Goal: Task Accomplishment & Management: Manage account settings

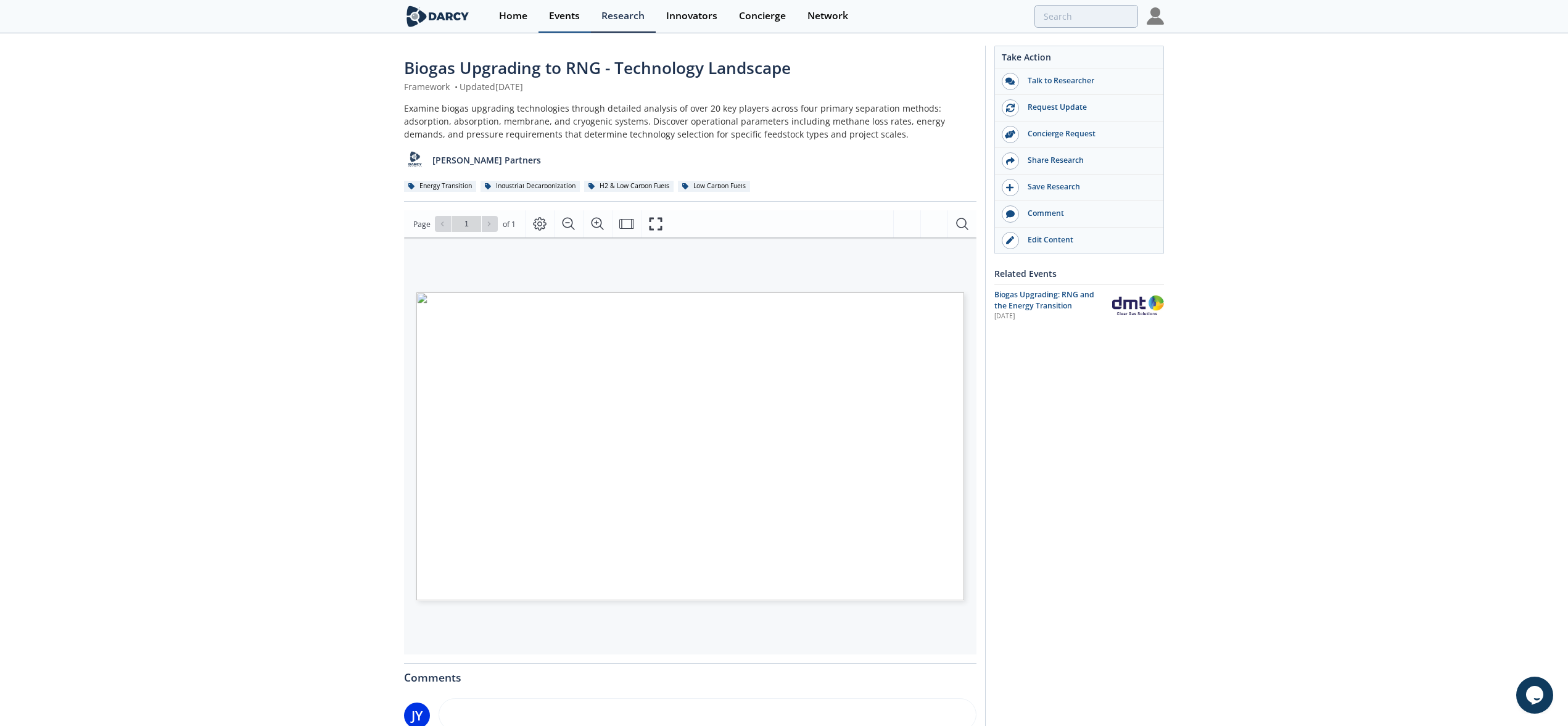
click at [571, 18] on div "Events" at bounding box center [564, 16] width 31 height 10
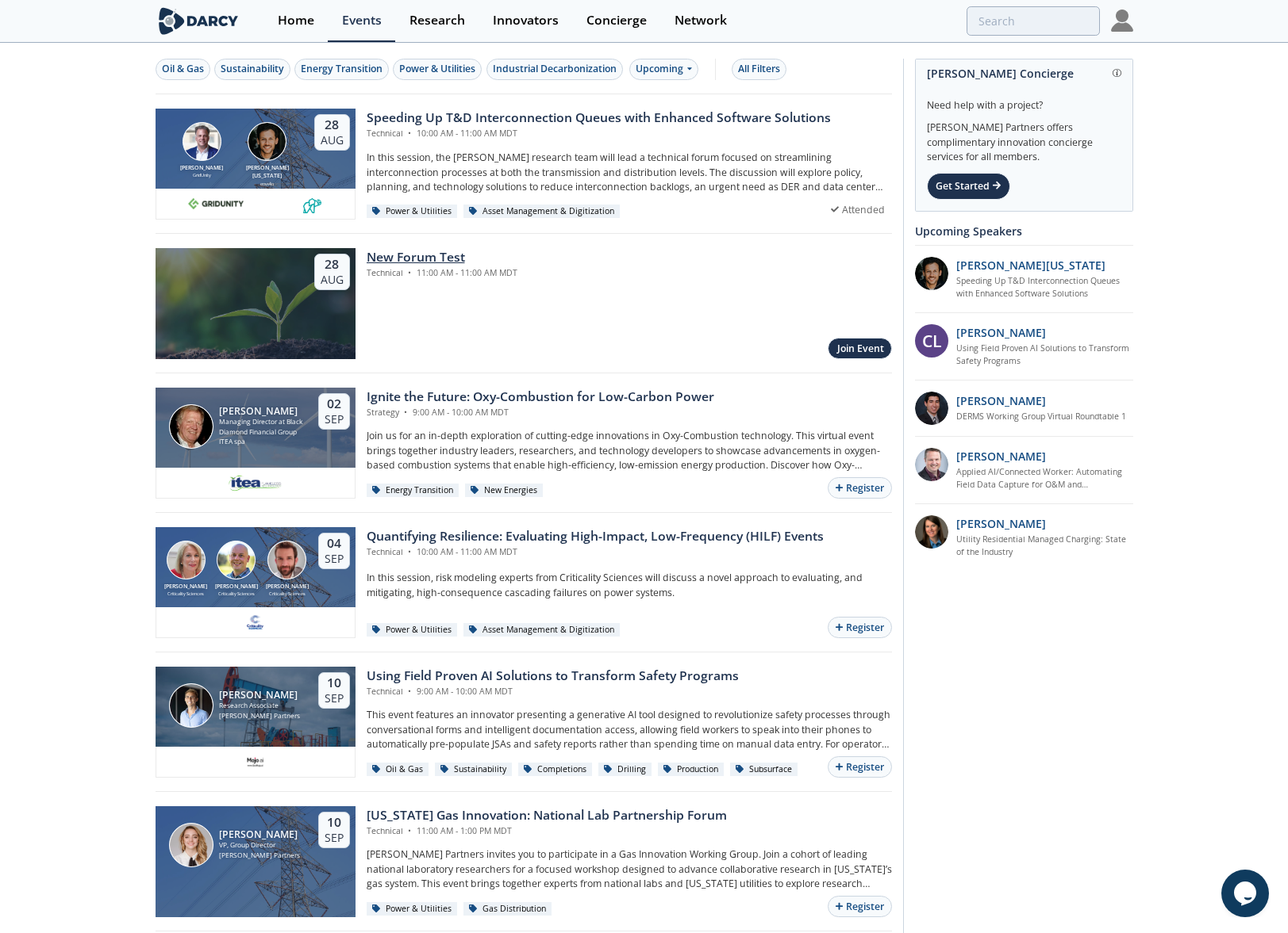
click at [487, 264] on div "New Forum Test" at bounding box center [442, 258] width 151 height 19
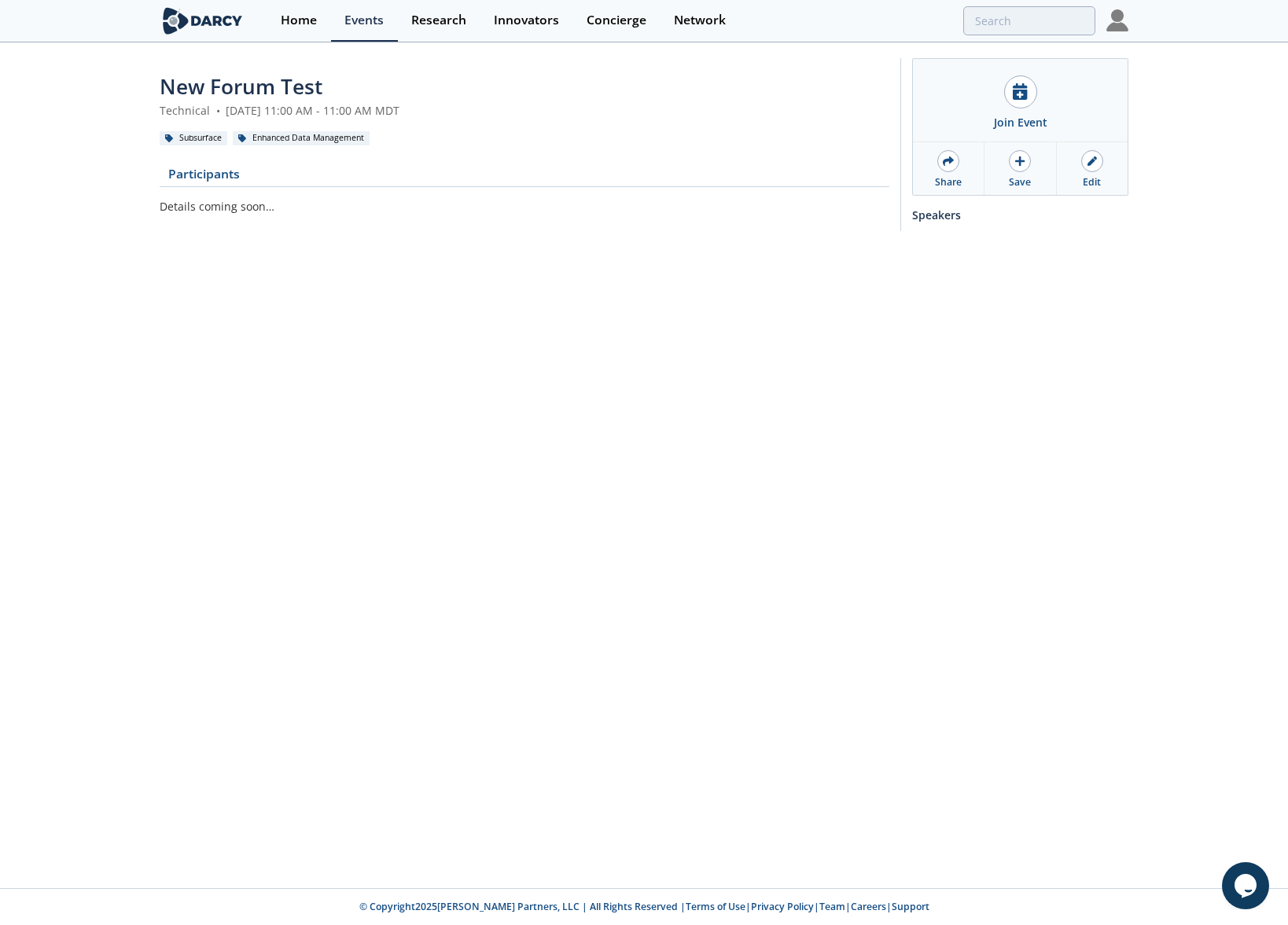
click at [1125, 247] on div "New Forum Test Technical • [DATE] 11:00 AM - 11:00 AM MDT Subsurface Enhanced D…" at bounding box center [644, 148] width 1288 height 209
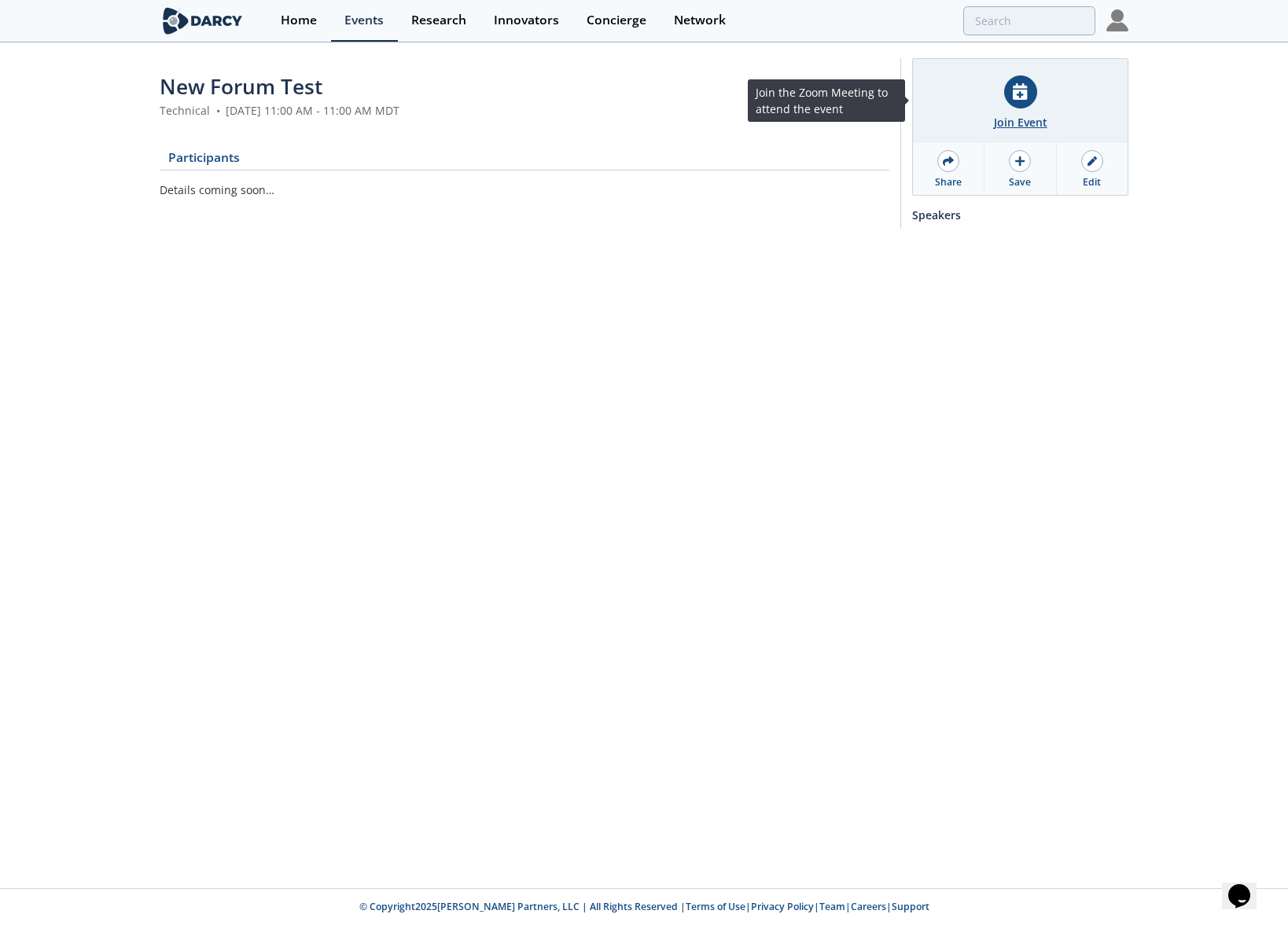
click at [1020, 99] on icon at bounding box center [1020, 91] width 14 height 17
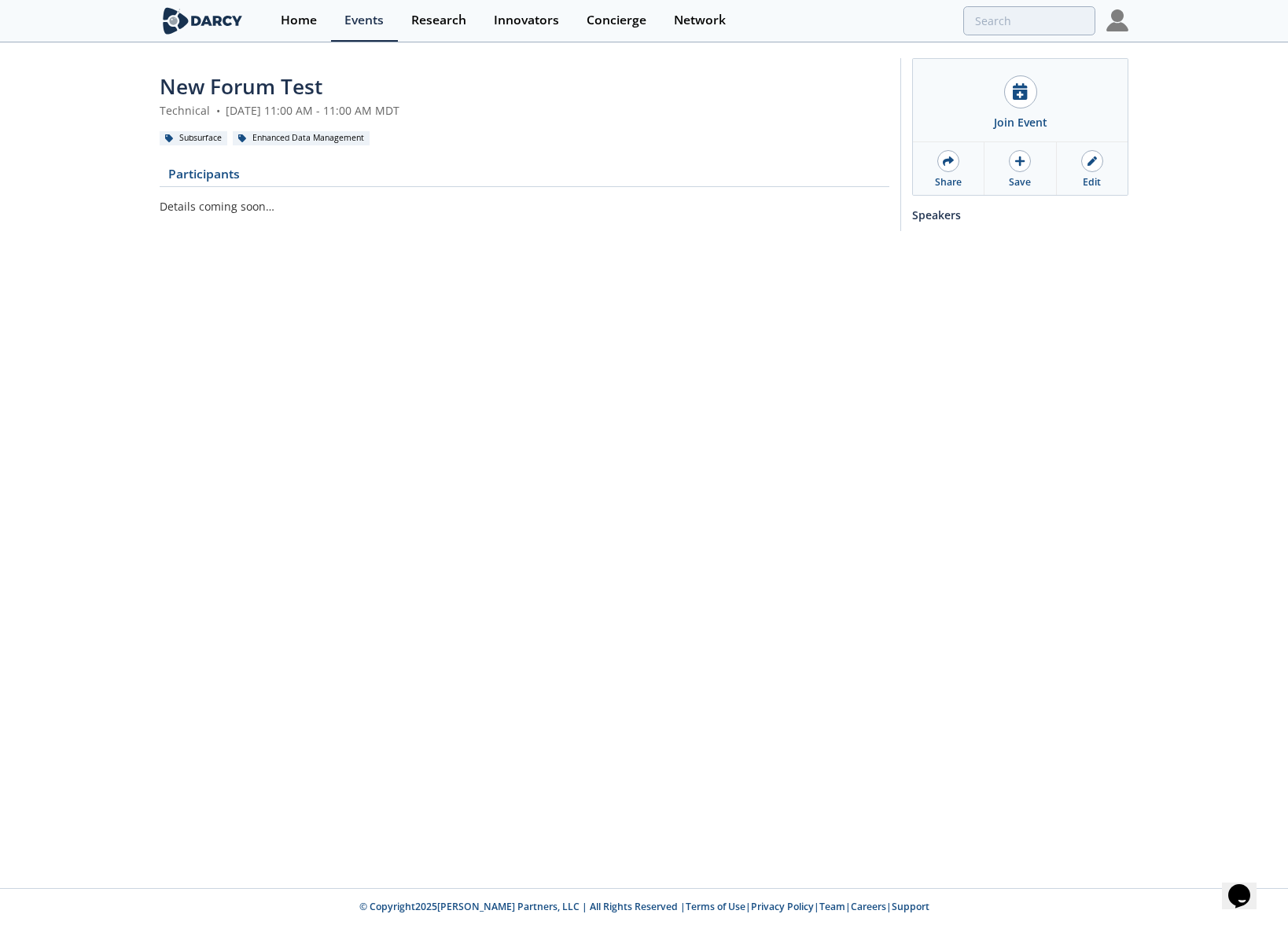
click at [1107, 18] on img at bounding box center [1117, 20] width 22 height 22
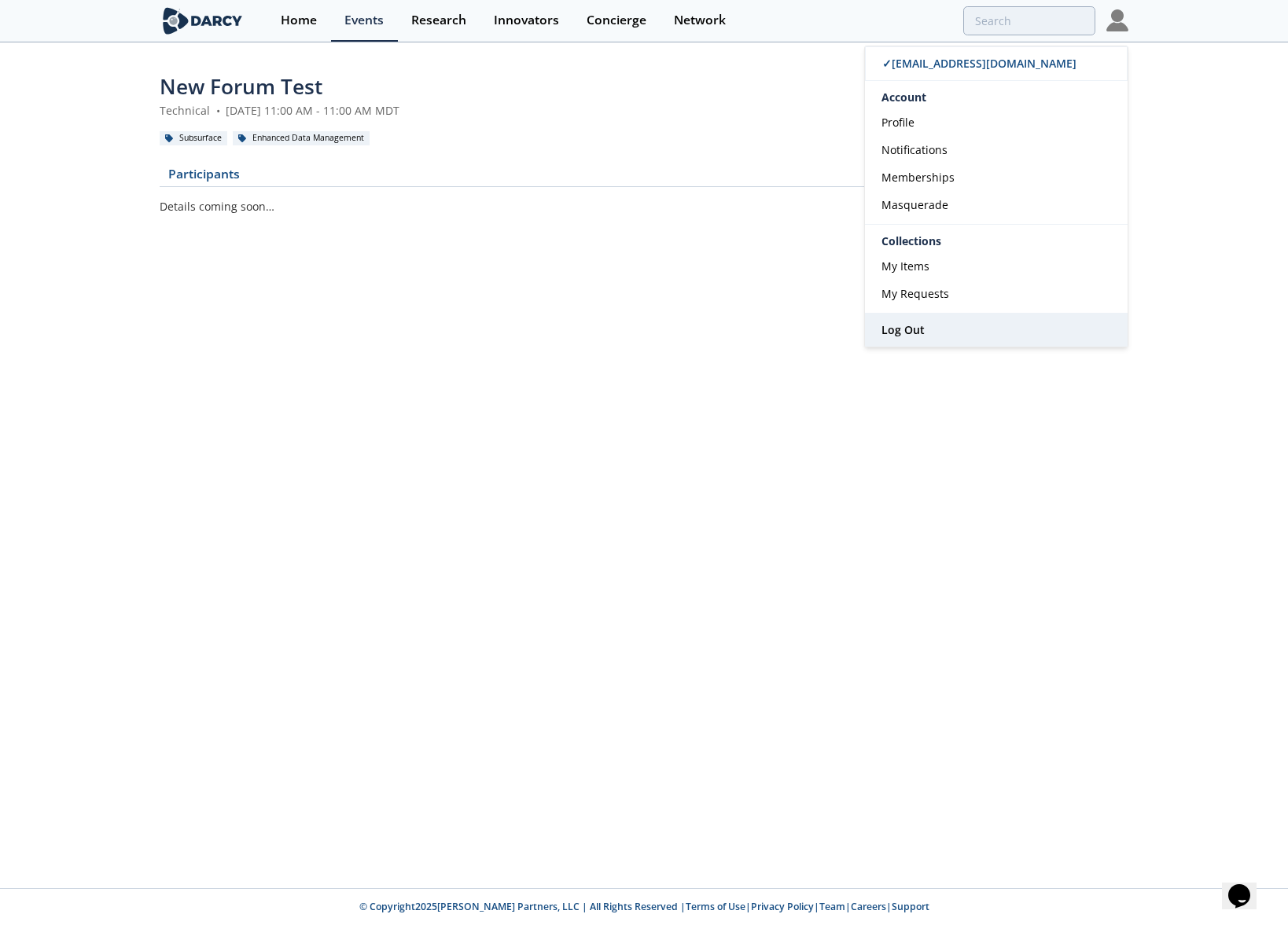
click at [961, 323] on link "Log Out" at bounding box center [996, 330] width 262 height 33
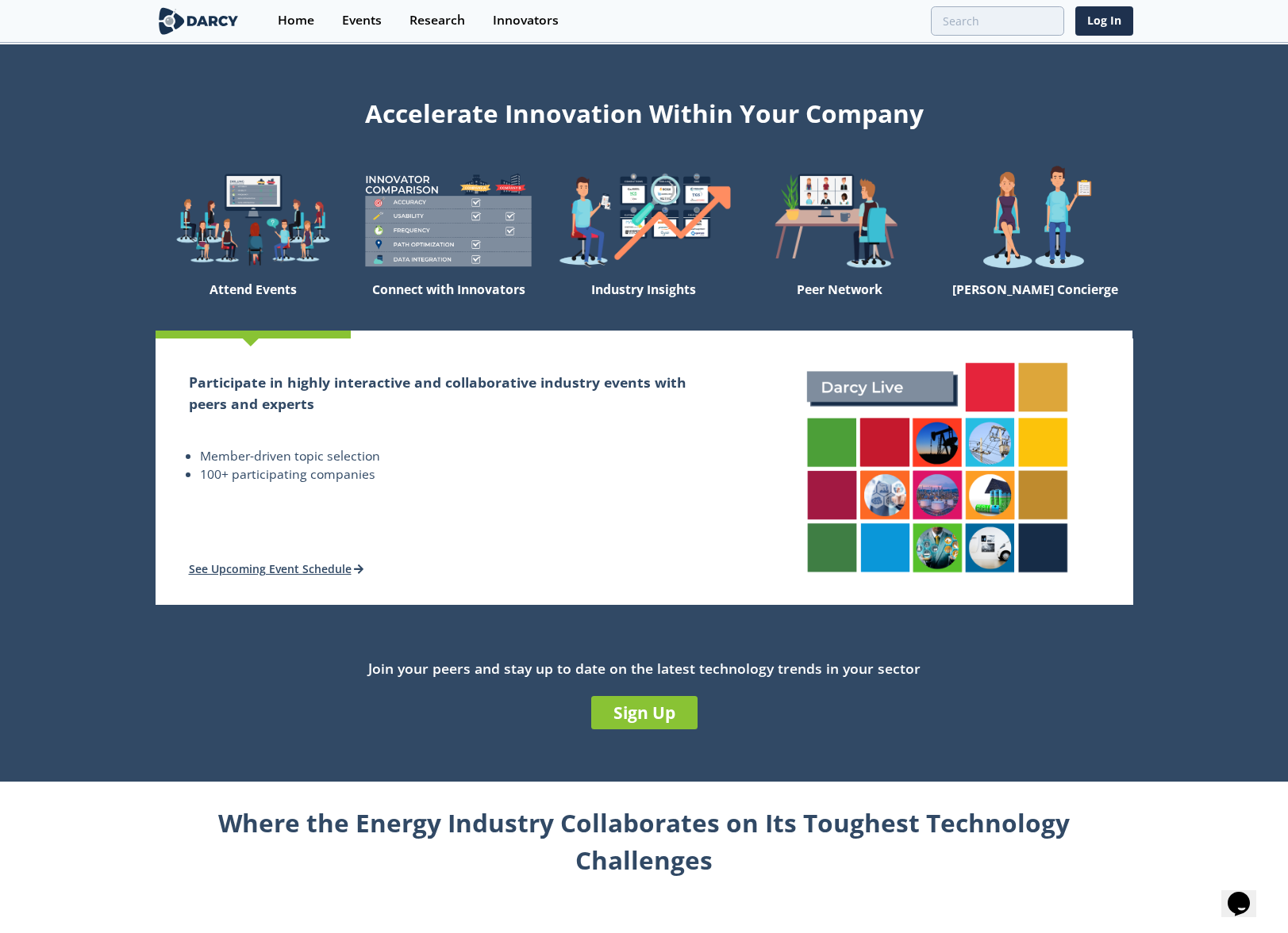
click at [1133, 21] on section "Home Events Research Innovators Log In" at bounding box center [644, 21] width 1288 height 43
click at [1112, 21] on link "Log In" at bounding box center [1104, 21] width 58 height 29
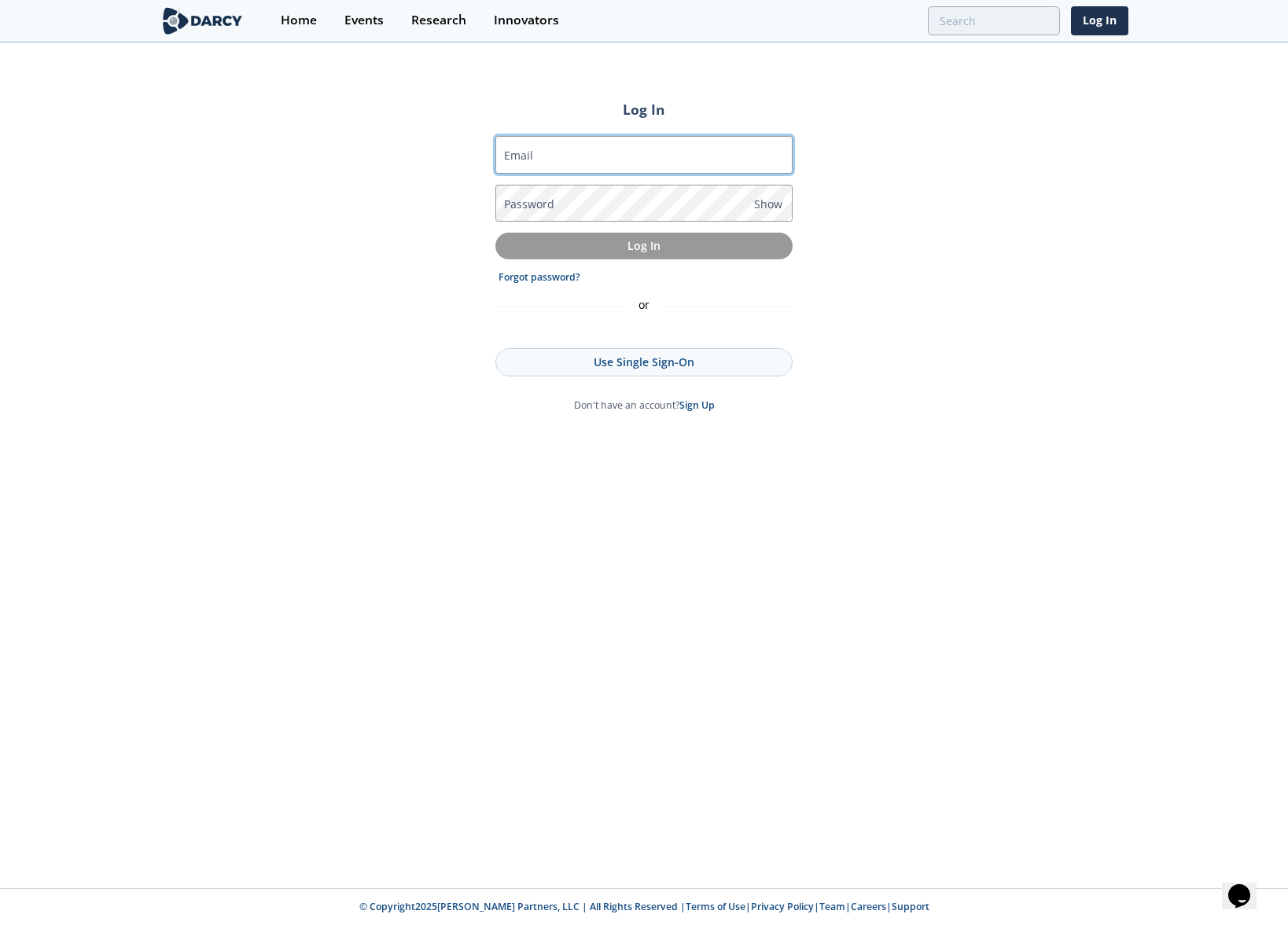
click at [639, 140] on input "Email" at bounding box center [644, 155] width 297 height 38
type input "brandon+test@isleofcode.com"
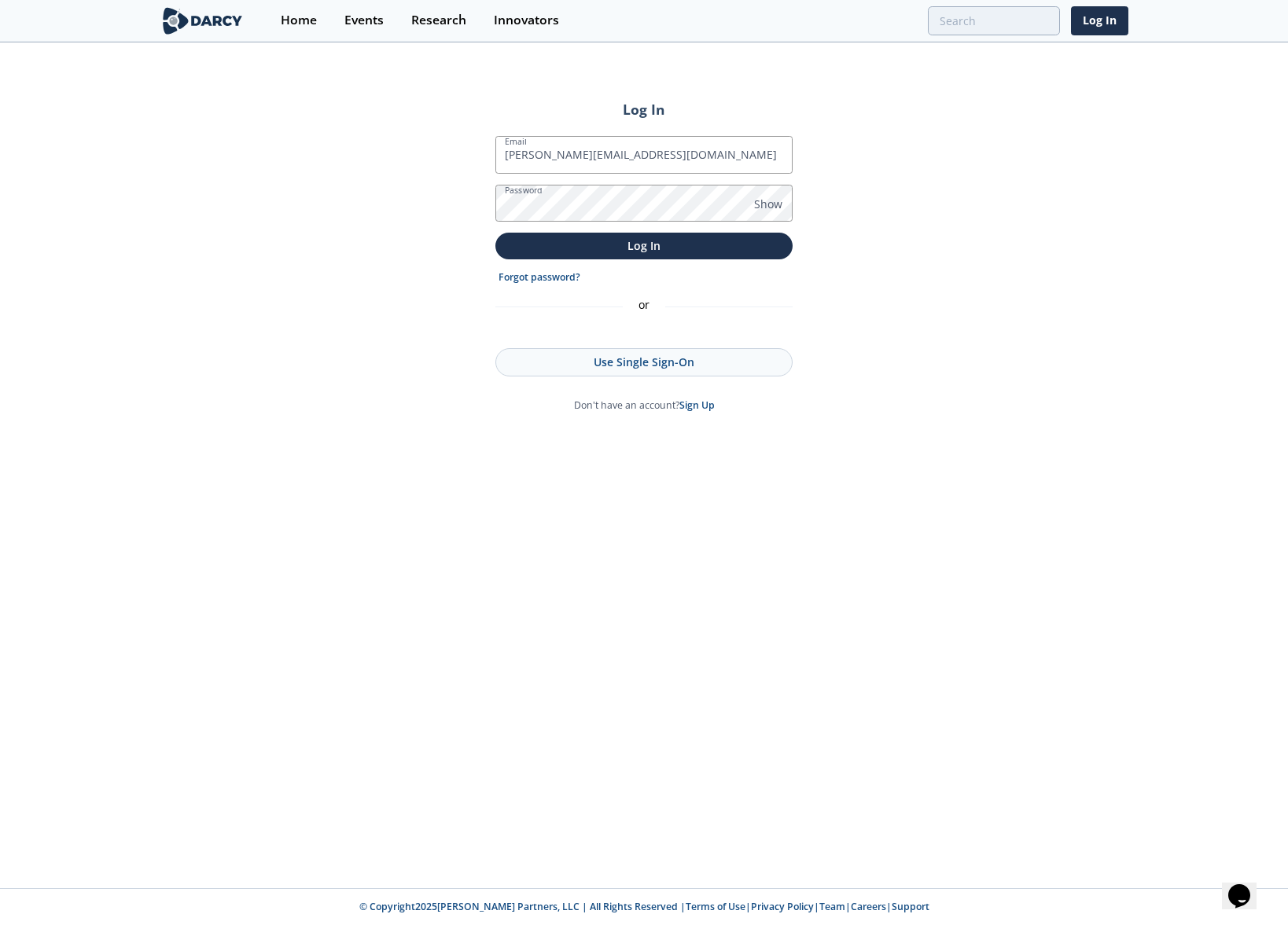
click at [946, 206] on div "Log In Email brandon+test@isleofcode.com Password Show Log In Forgot password? …" at bounding box center [644, 466] width 1288 height 845
click at [703, 253] on p "Log In" at bounding box center [644, 245] width 275 height 17
